Goal: Task Accomplishment & Management: Use online tool/utility

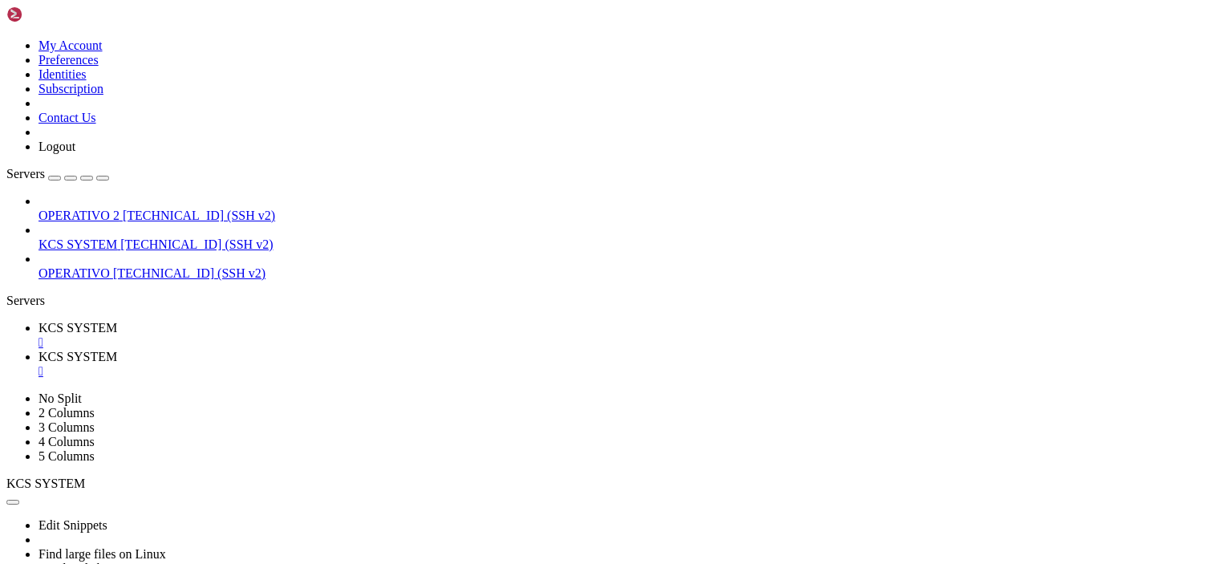
scroll to position [343, 0]
click at [117, 321] on span "KCS SYSTEM" at bounding box center [77, 328] width 79 height 14
click at [310, 335] on div "" at bounding box center [631, 342] width 1187 height 14
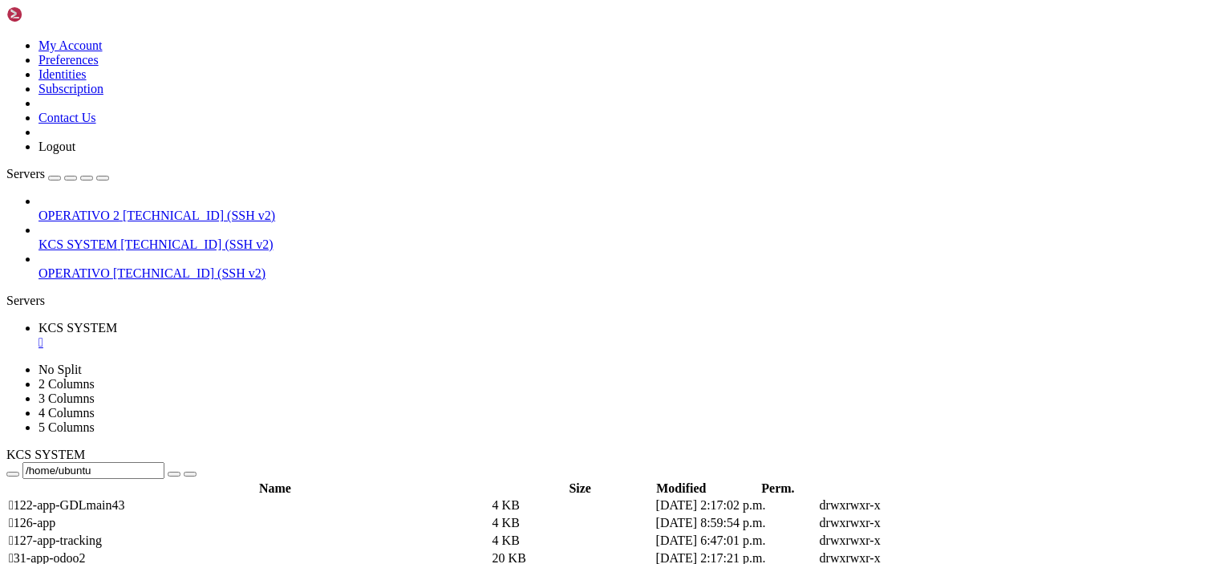
click at [310, 335] on div "" at bounding box center [631, 342] width 1187 height 14
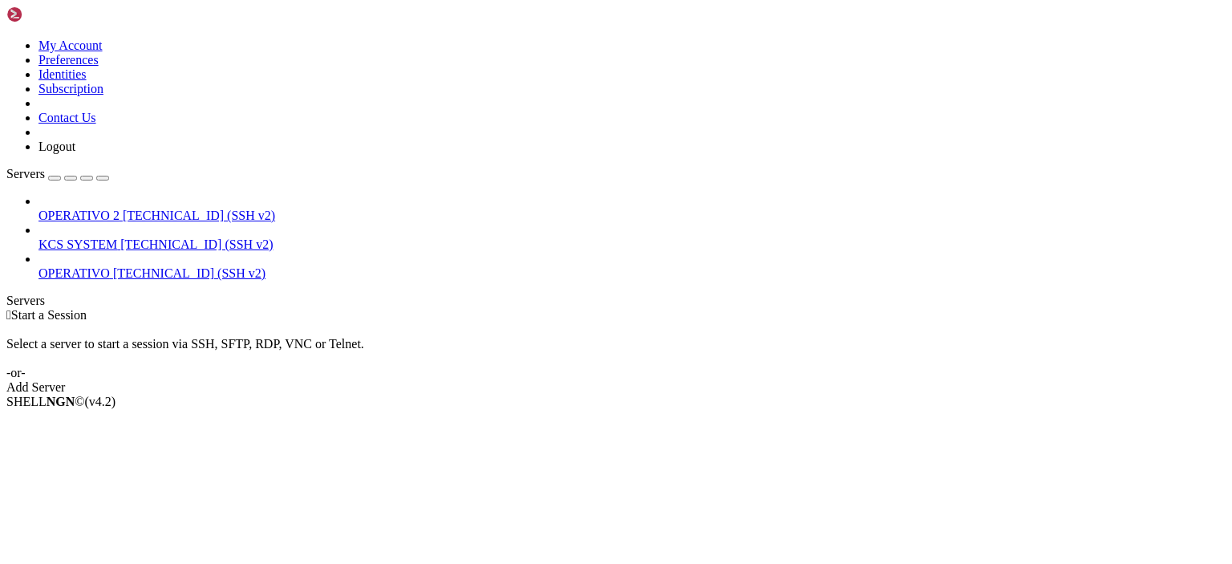
click at [117, 237] on span "KCS SYSTEM" at bounding box center [77, 244] width 79 height 14
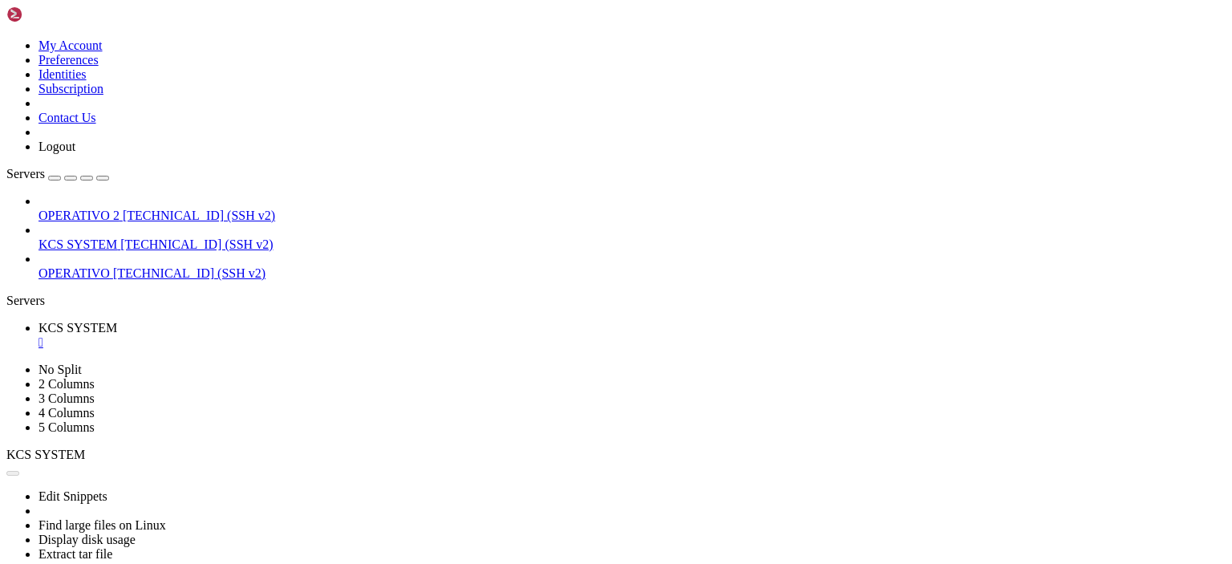
scroll to position [0, 0]
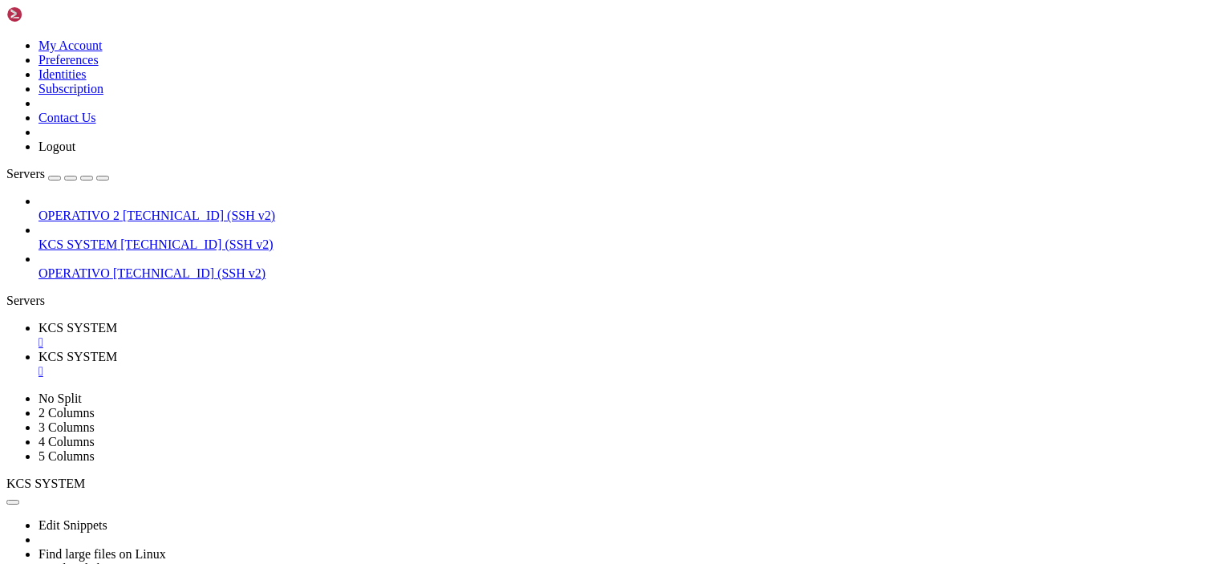
scroll to position [199, 0]
type input "/home/ubuntu/31-app-odoo2"
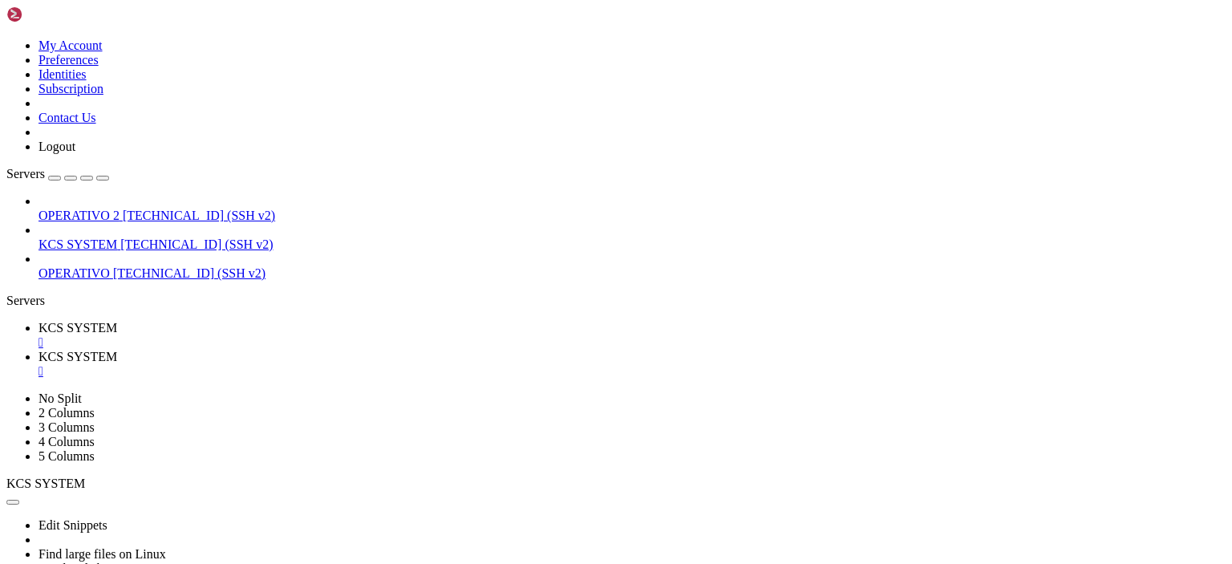
type textarea "time.sleep(3600) # esperar 1 hora"
